Goal: Find specific page/section: Find specific page/section

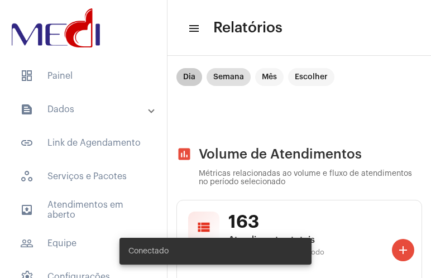
click at [189, 79] on mat-chip "Dia" at bounding box center [189, 77] width 26 height 18
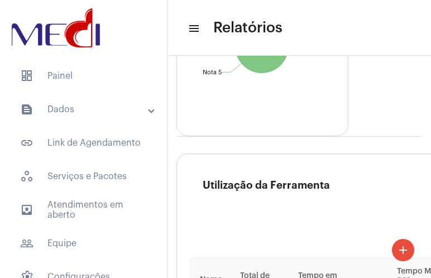
scroll to position [2853, 0]
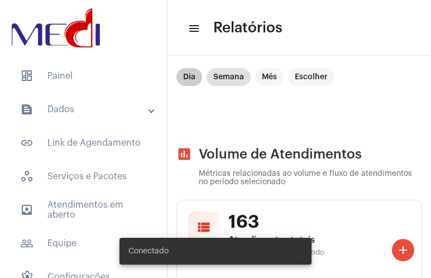
click at [197, 76] on mat-chip "Dia" at bounding box center [189, 77] width 26 height 18
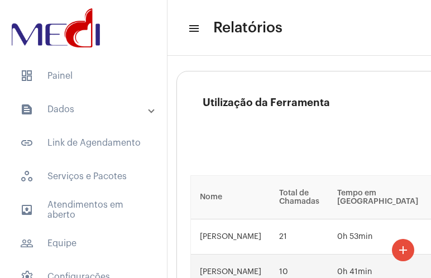
scroll to position [2959, 0]
